Goal: Task Accomplishment & Management: Complete application form

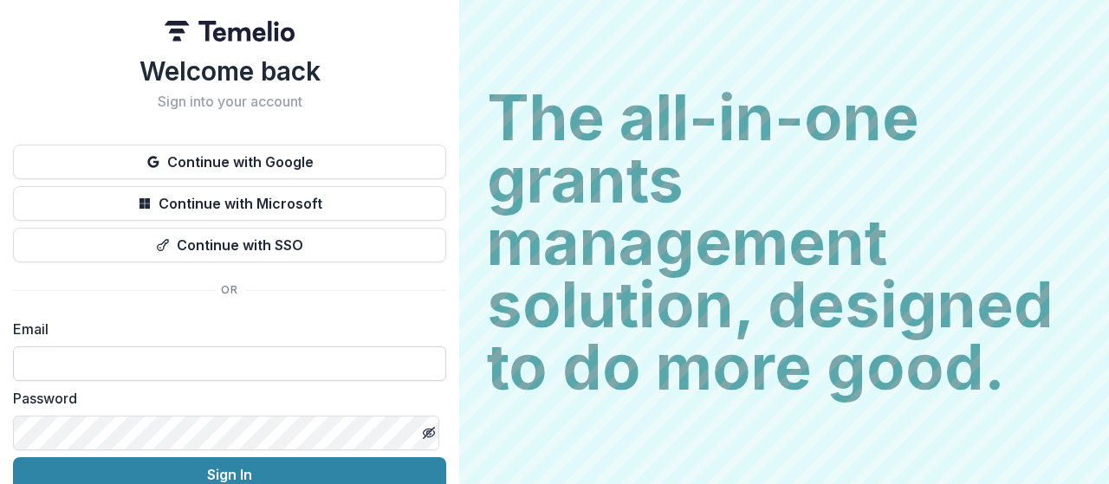
click at [116, 364] on input at bounding box center [229, 364] width 433 height 35
type input "**********"
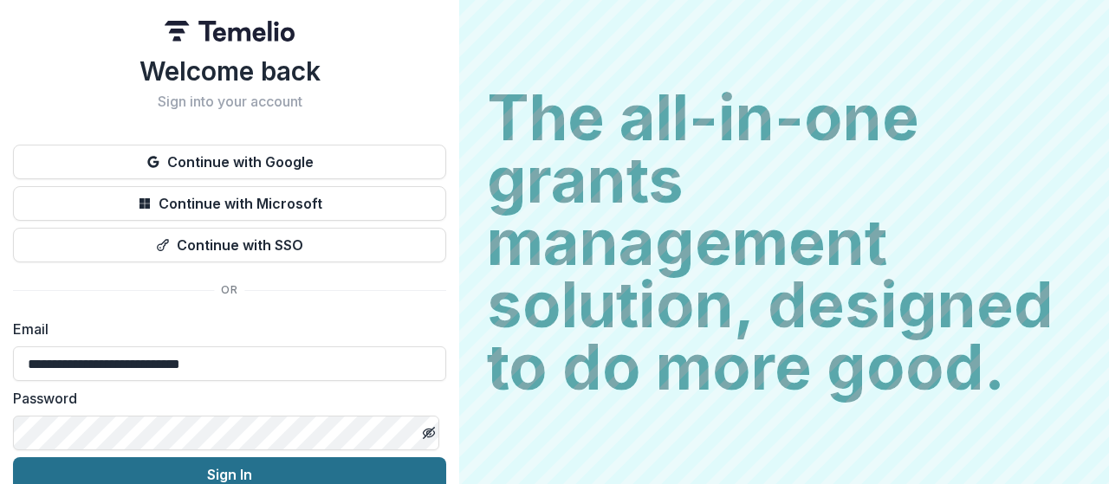
click at [210, 474] on button "Sign In" at bounding box center [229, 475] width 433 height 35
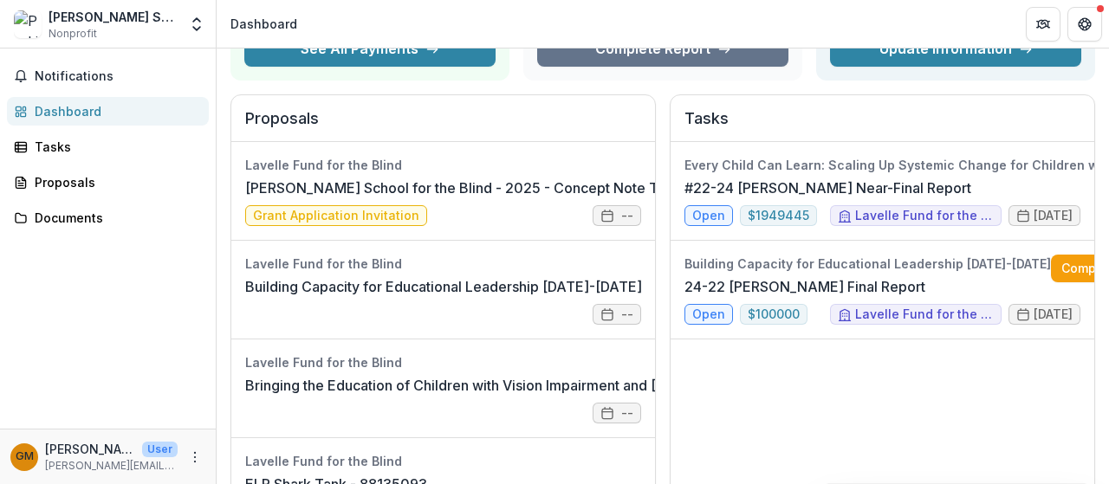
scroll to position [184, 0]
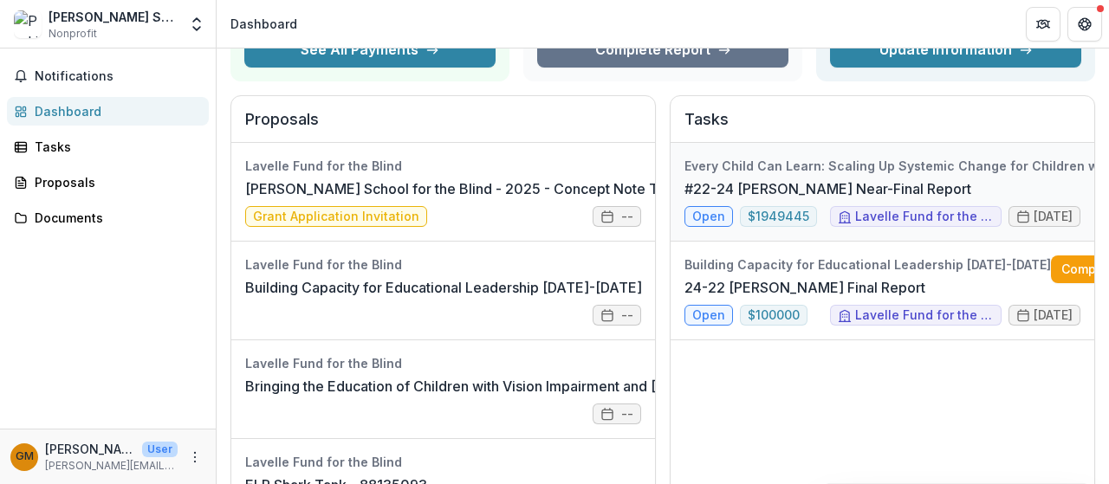
click at [809, 179] on link "#22-24 [PERSON_NAME] Near-Final Report" at bounding box center [828, 189] width 287 height 21
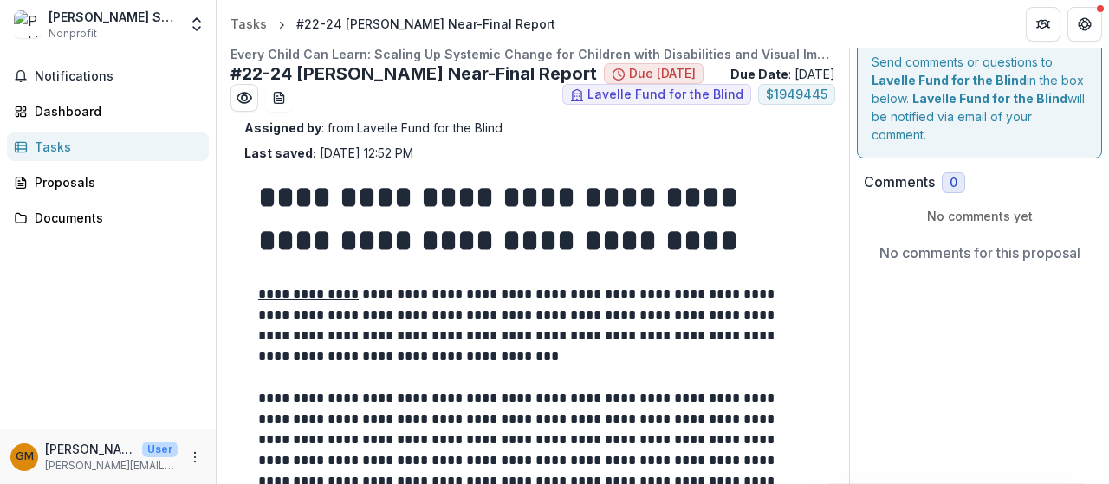
scroll to position [184, 0]
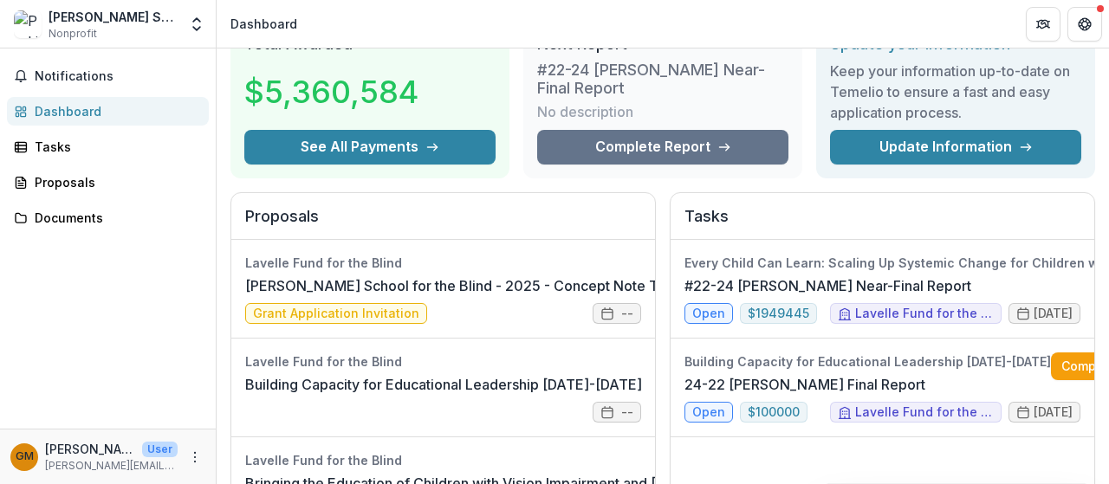
scroll to position [173, 0]
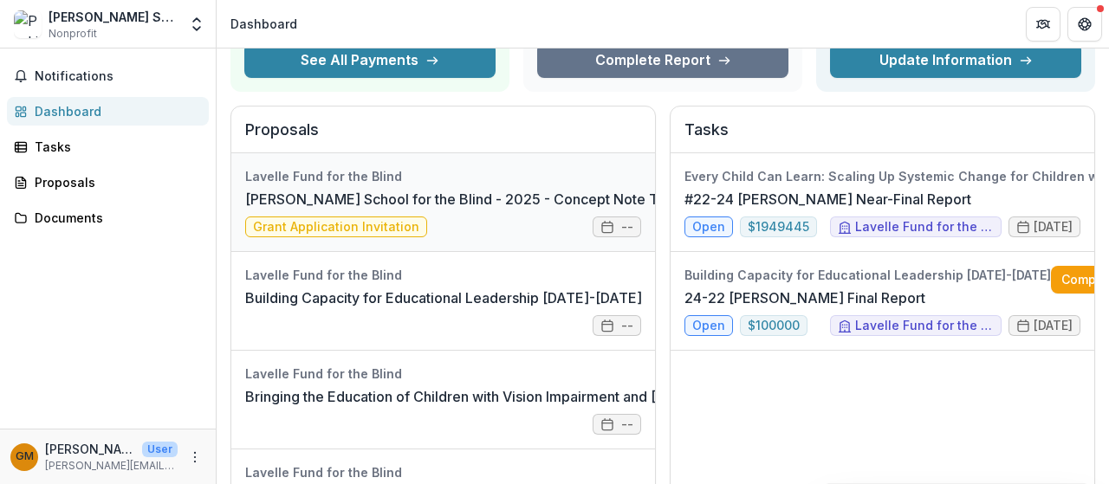
click at [465, 210] on link "[PERSON_NAME] School for the Blind - 2025 - Concept Note Template" at bounding box center [478, 199] width 466 height 21
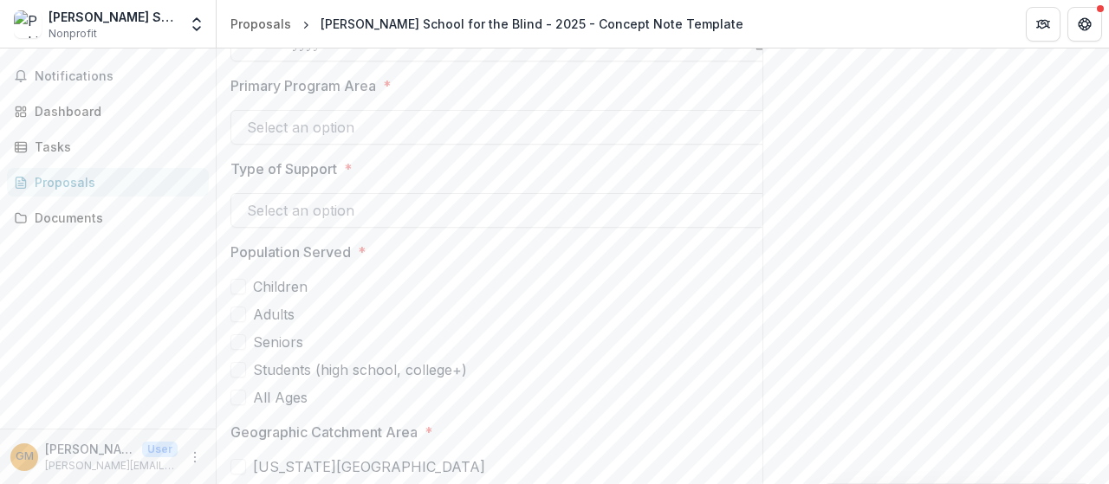
scroll to position [5113, 0]
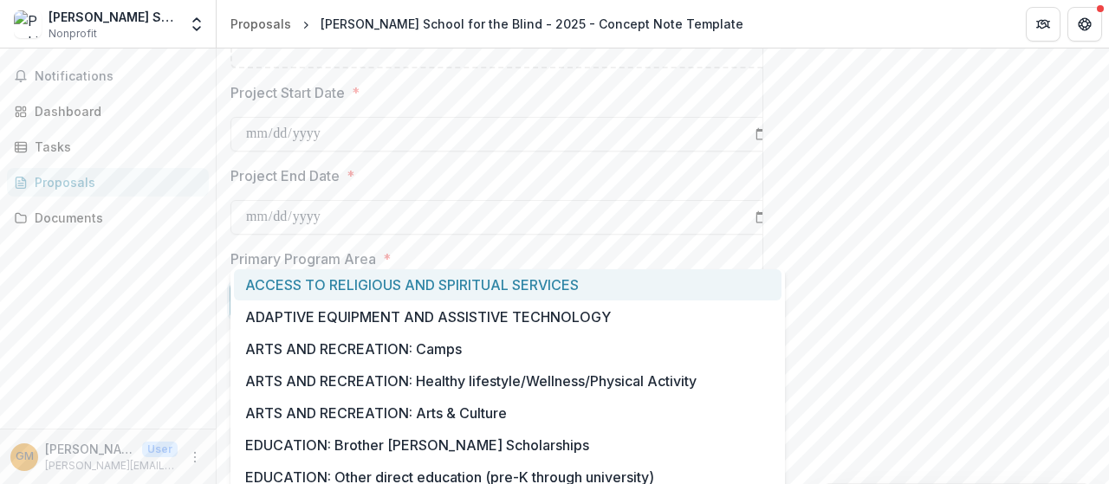
click at [354, 289] on div at bounding box center [492, 301] width 491 height 24
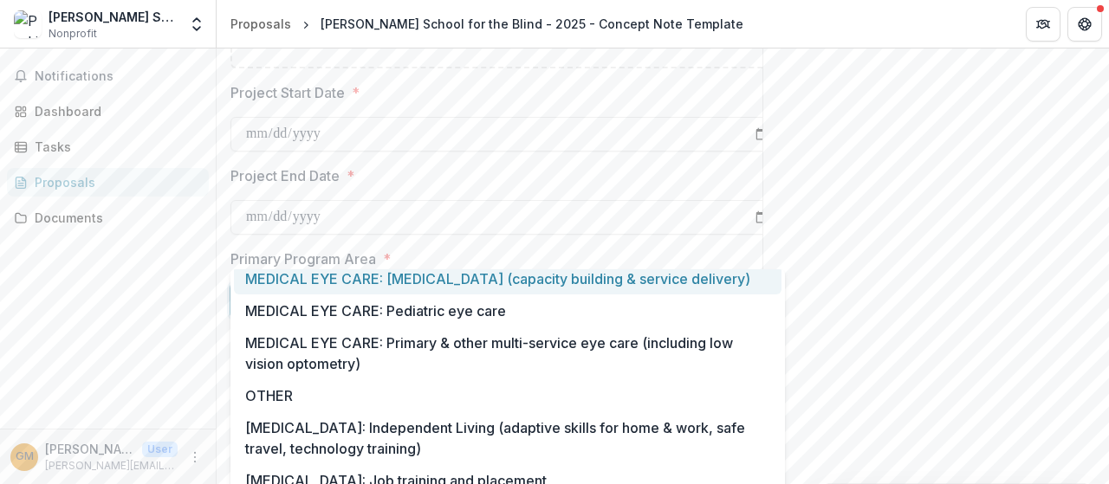
click at [395, 289] on div at bounding box center [492, 301] width 491 height 24
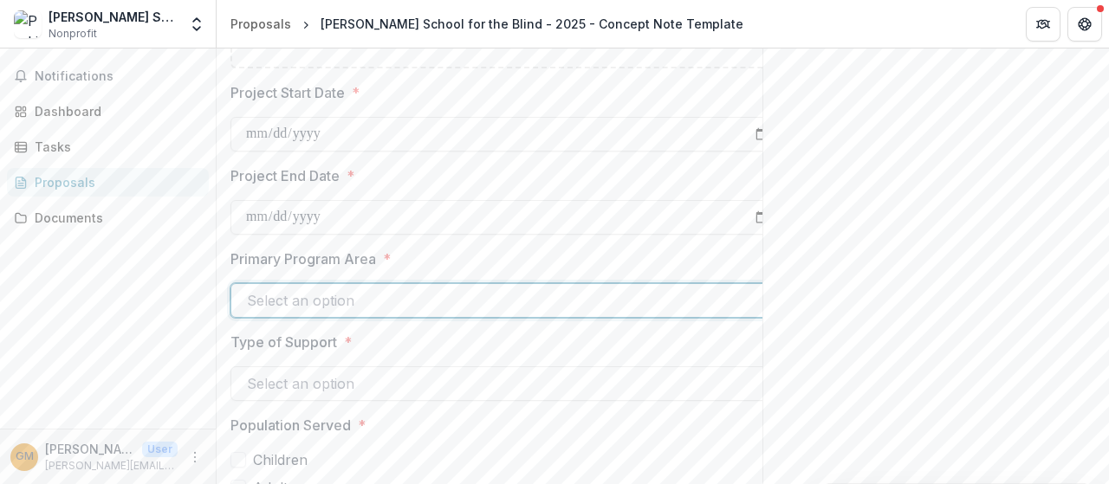
click at [383, 289] on div at bounding box center [492, 301] width 491 height 24
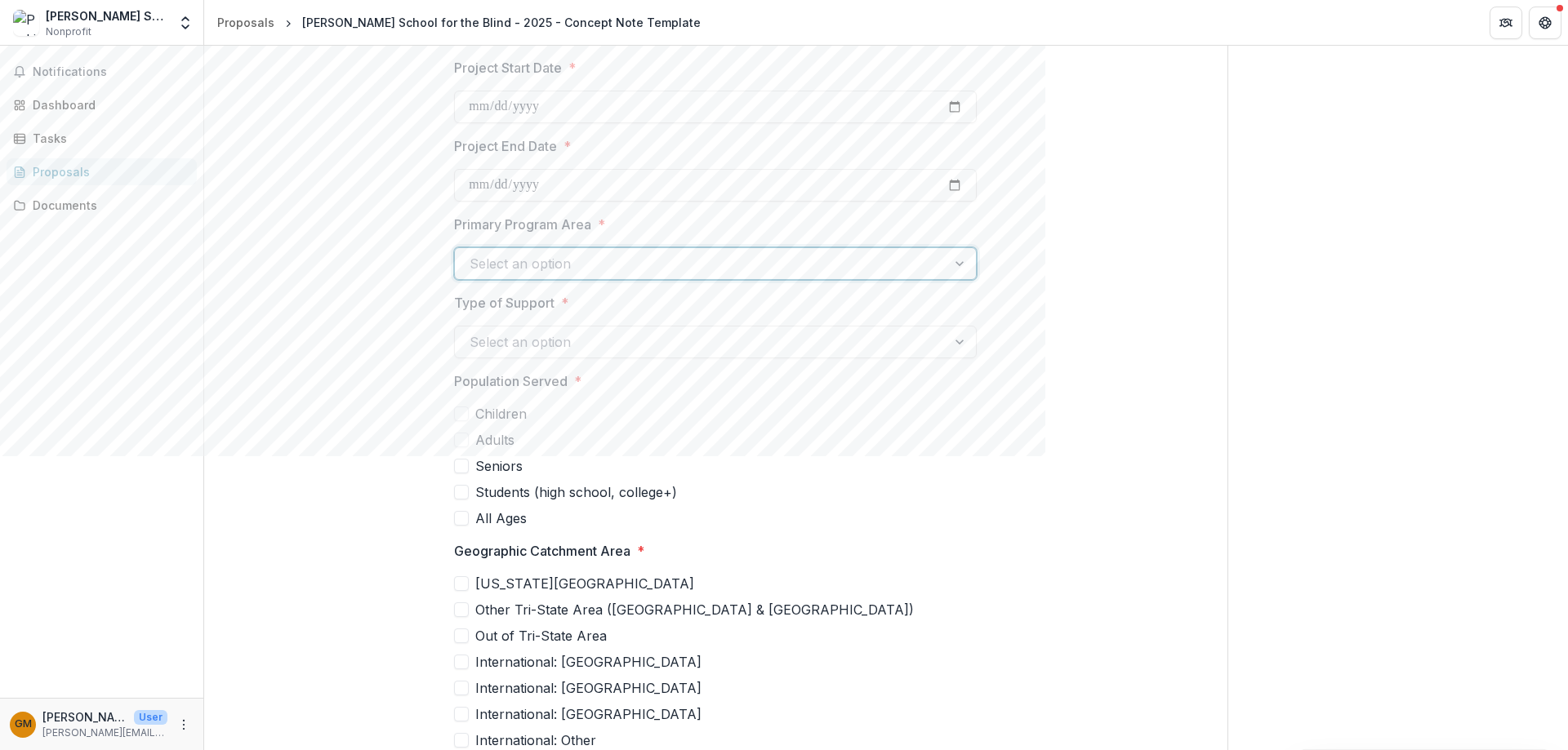
scroll to position [4799, 0]
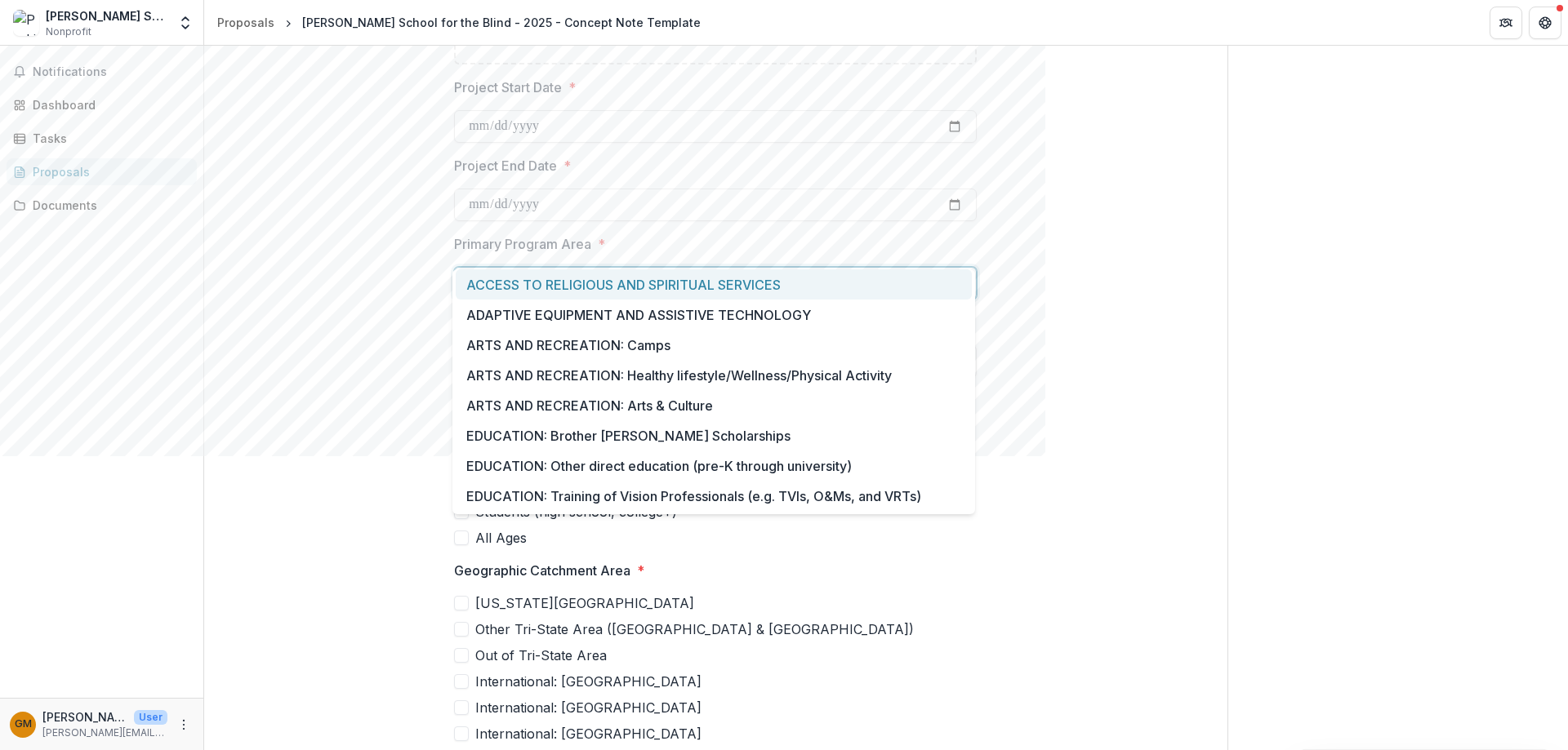
click at [620, 272] on div at bounding box center [700, 284] width 463 height 23
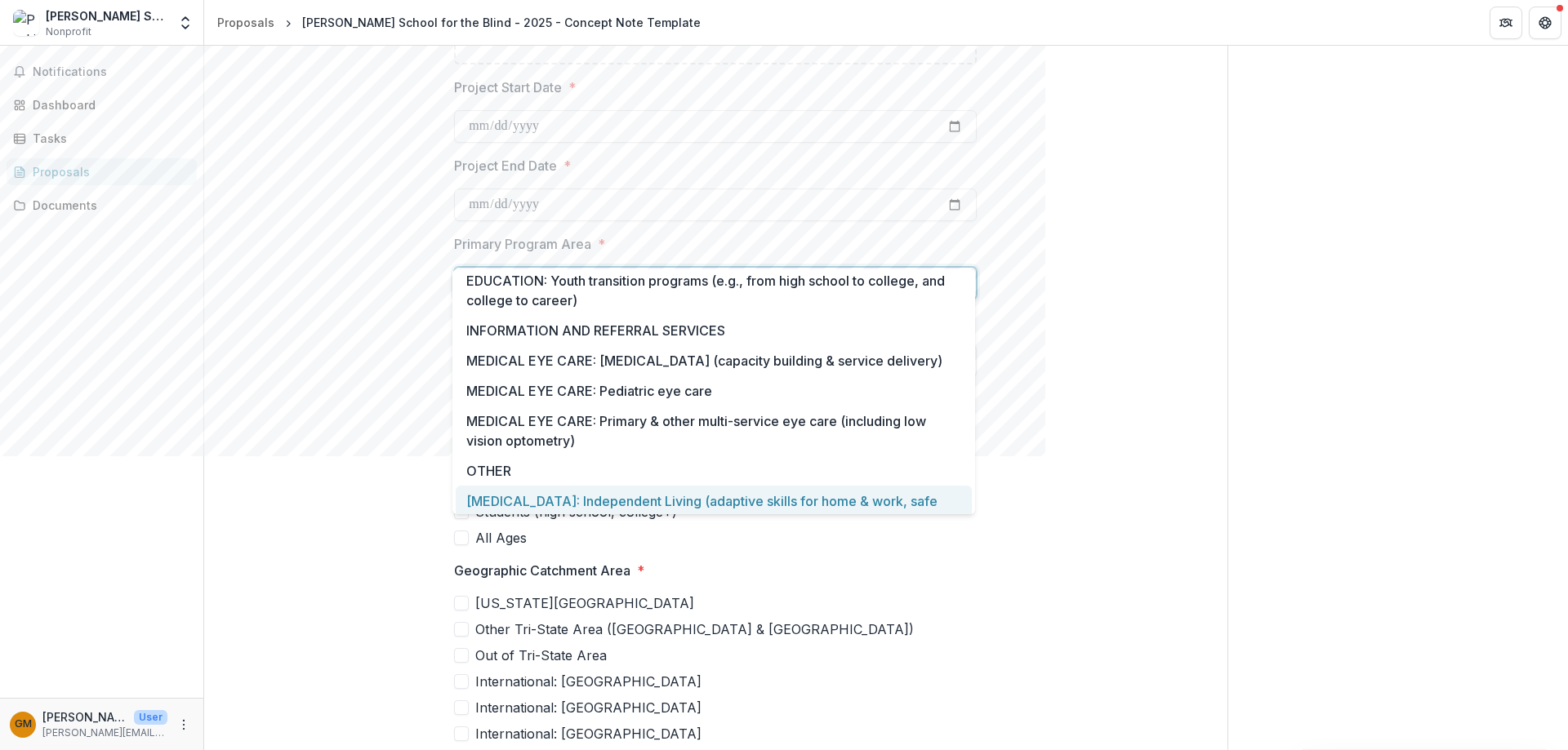
scroll to position [328, 0]
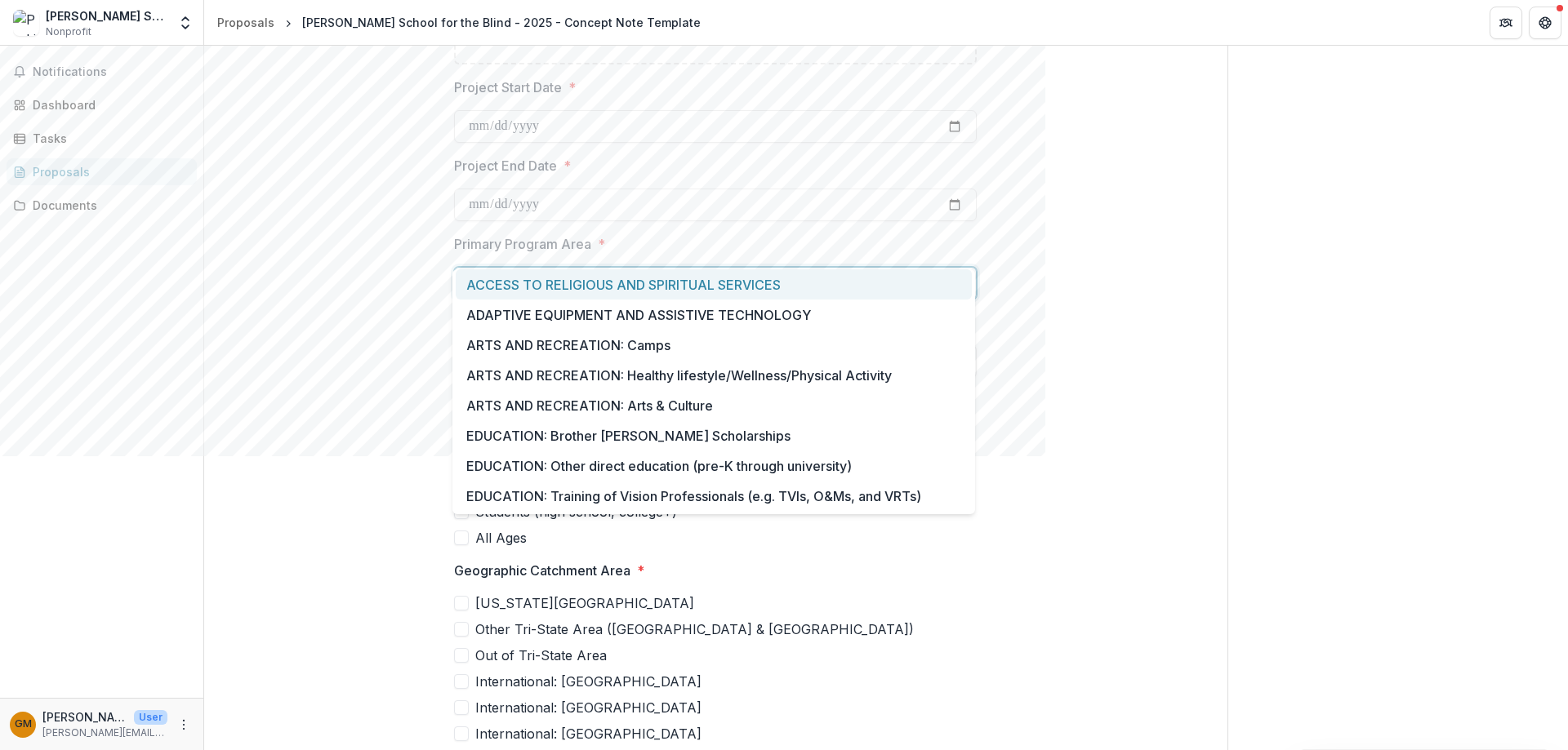
click at [628, 272] on div at bounding box center [700, 284] width 463 height 23
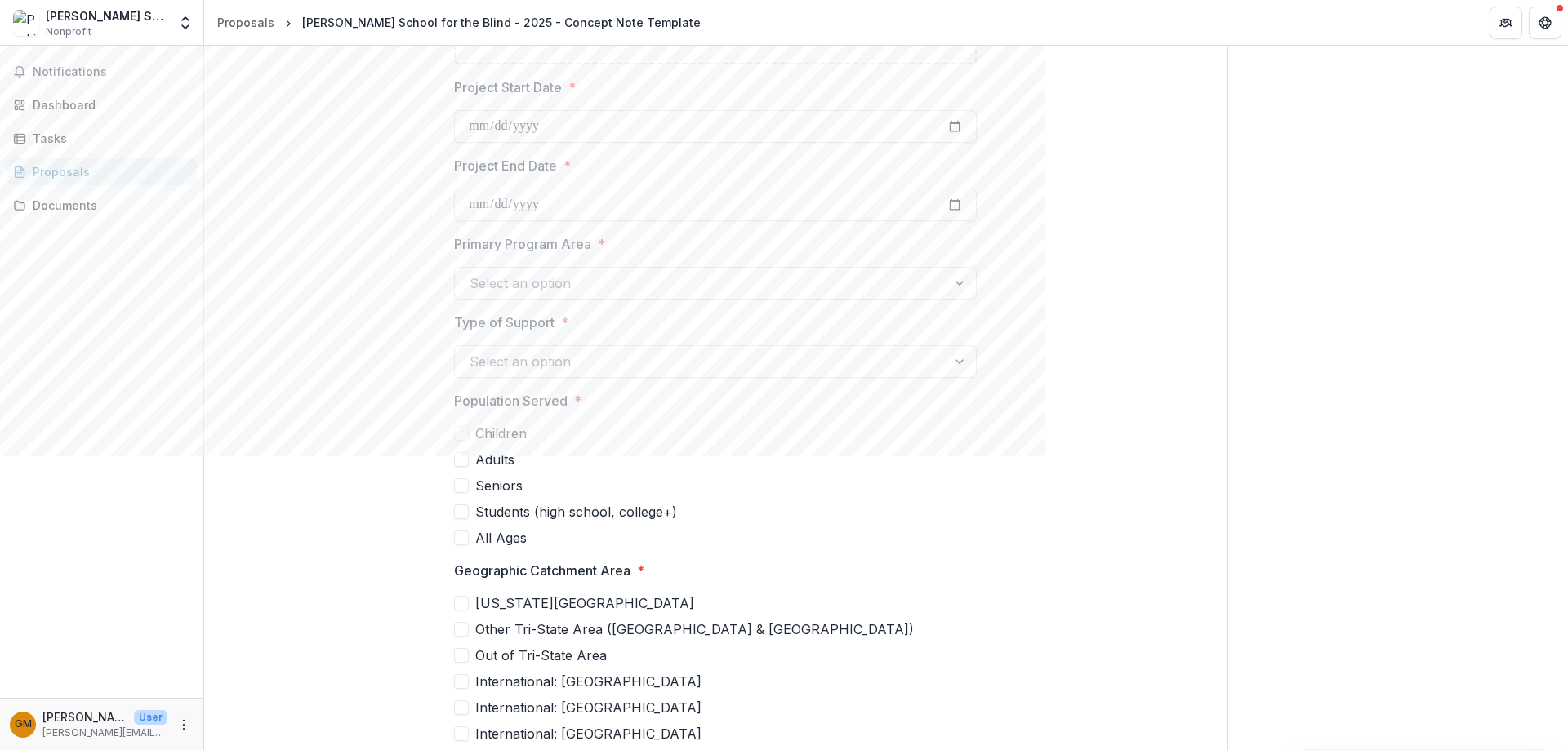
click at [550, 351] on div at bounding box center [700, 362] width 463 height 23
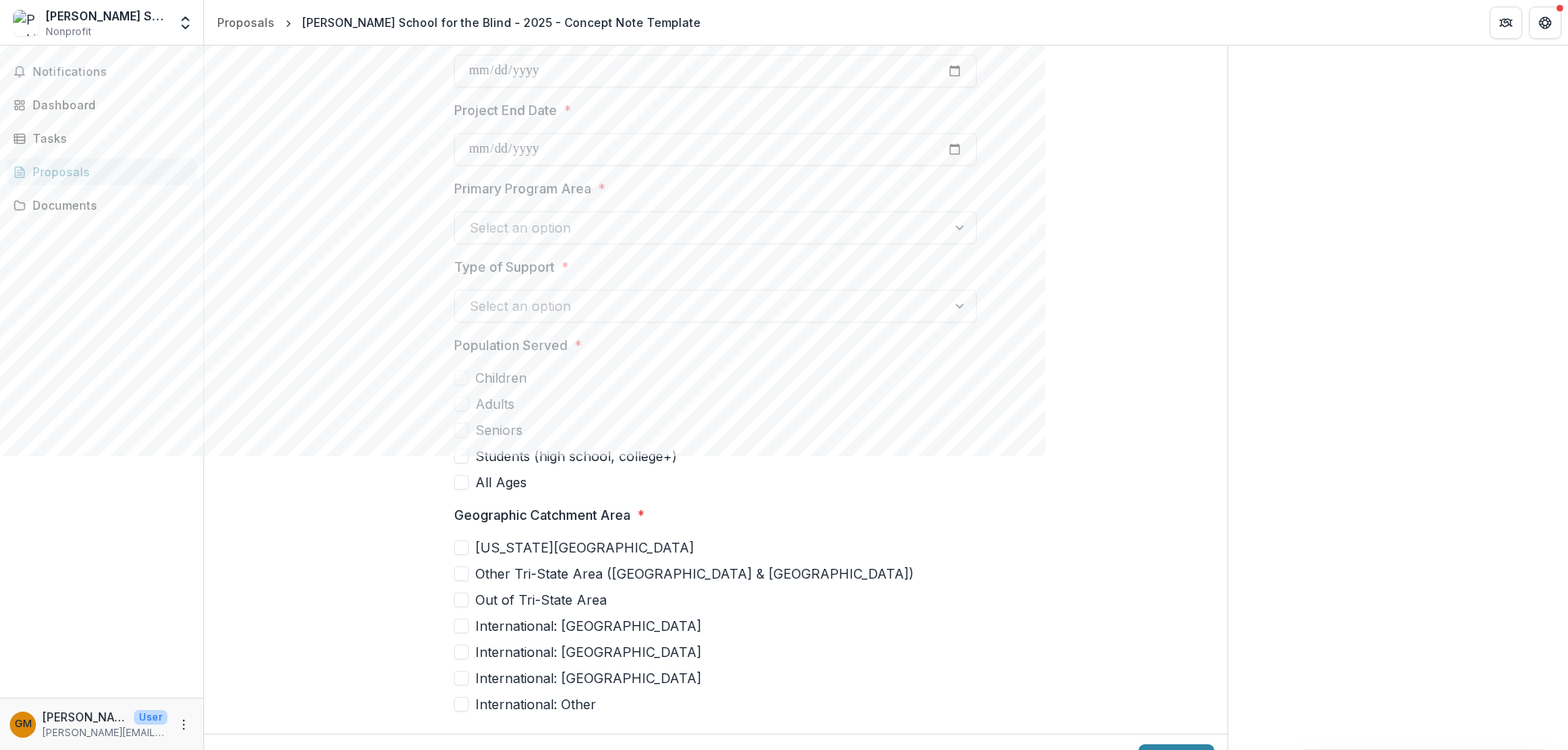
click at [1044, 456] on button "Next" at bounding box center [1176, 760] width 76 height 33
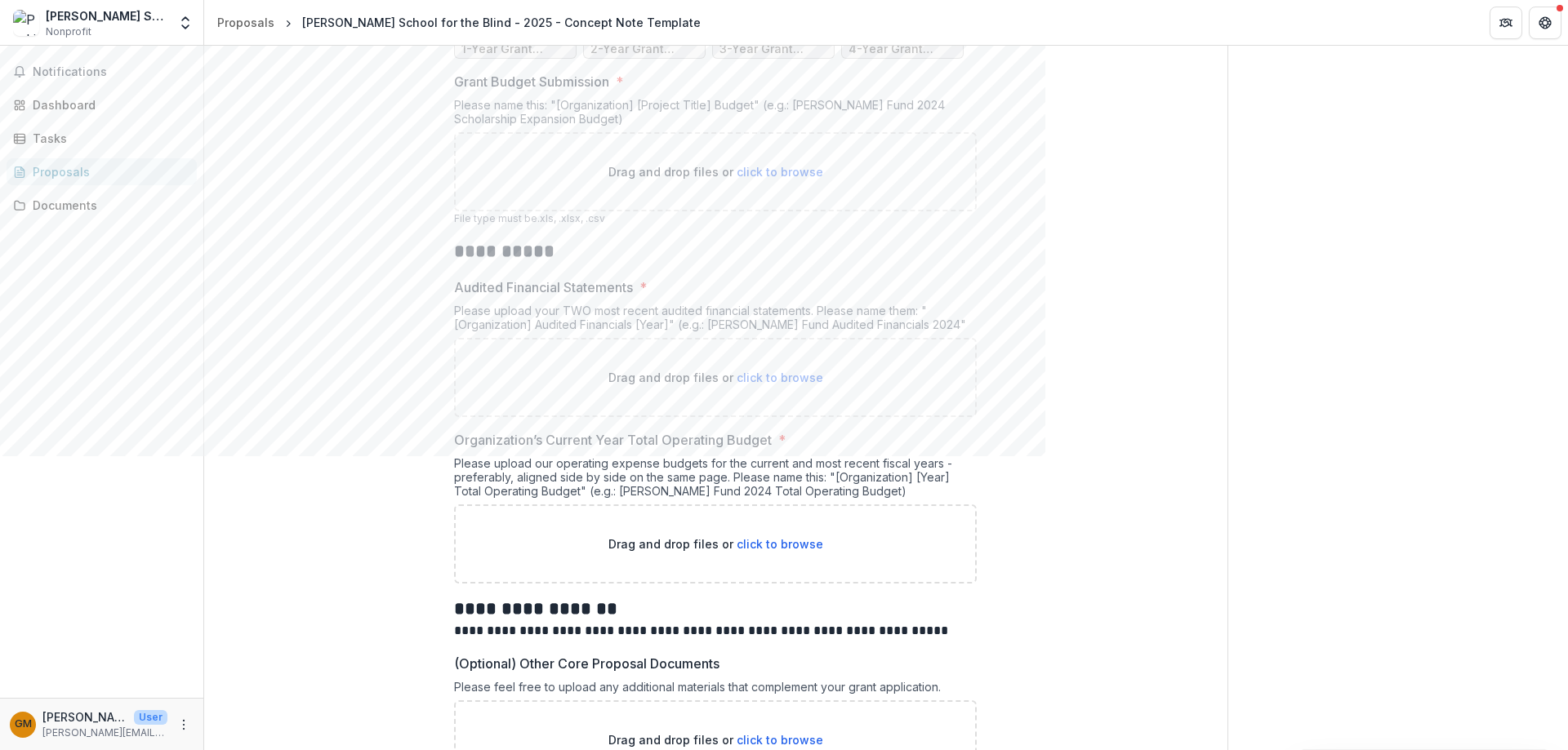
scroll to position [5780, 0]
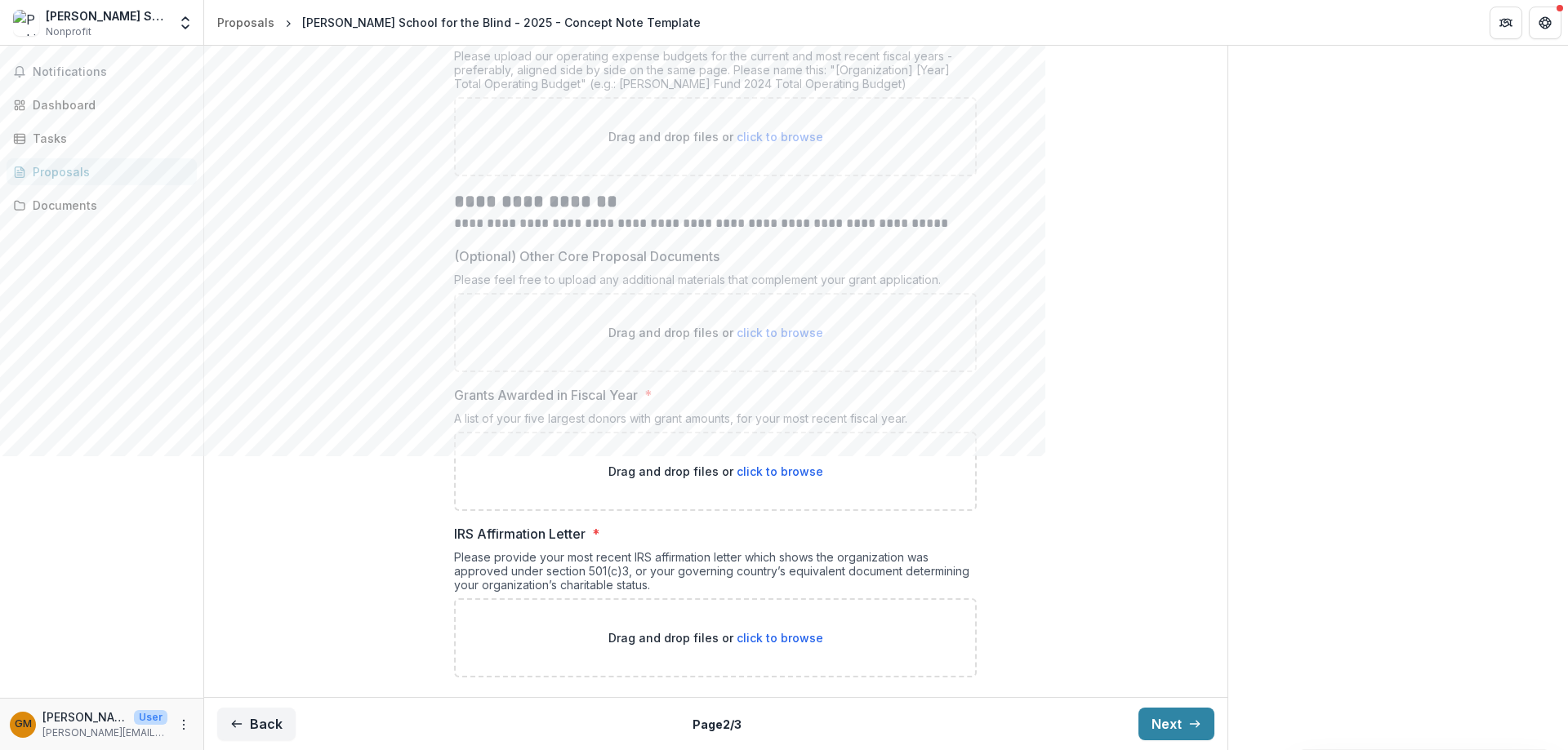
drag, startPoint x: 1175, startPoint y: 720, endPoint x: 1152, endPoint y: 694, distance: 34.7
click at [1044, 456] on button "Next" at bounding box center [1176, 724] width 76 height 33
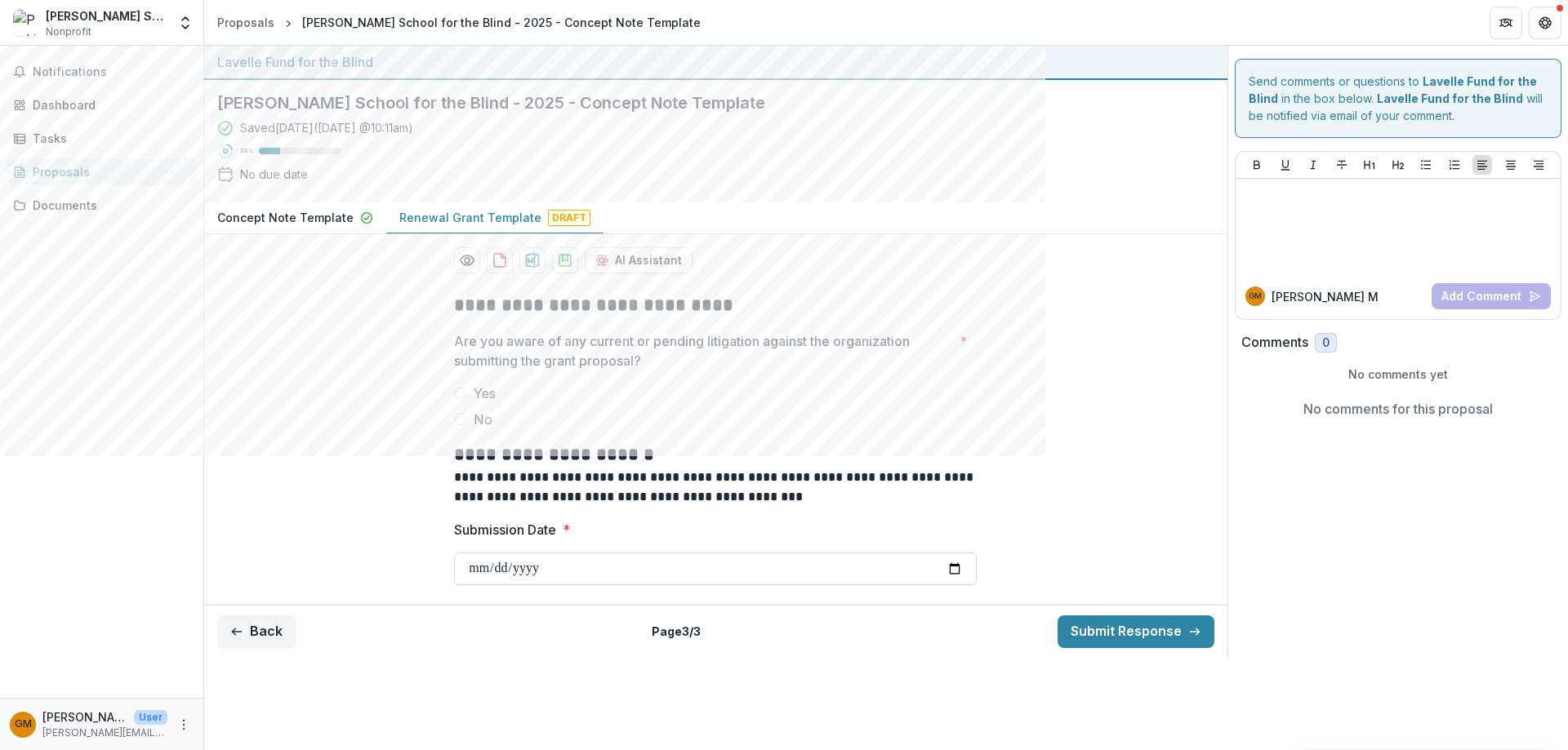
scroll to position [0, 0]
